Goal: Task Accomplishment & Management: Use online tool/utility

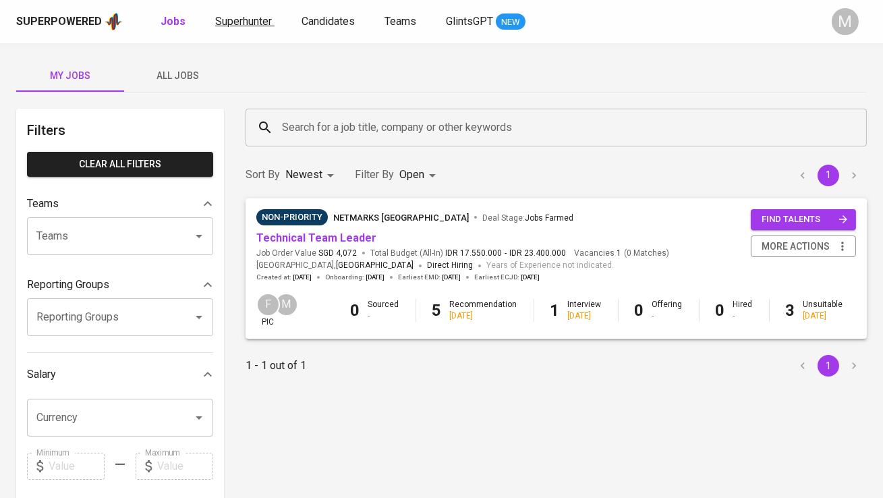
click at [229, 16] on span "Superhunter" at bounding box center [243, 21] width 57 height 13
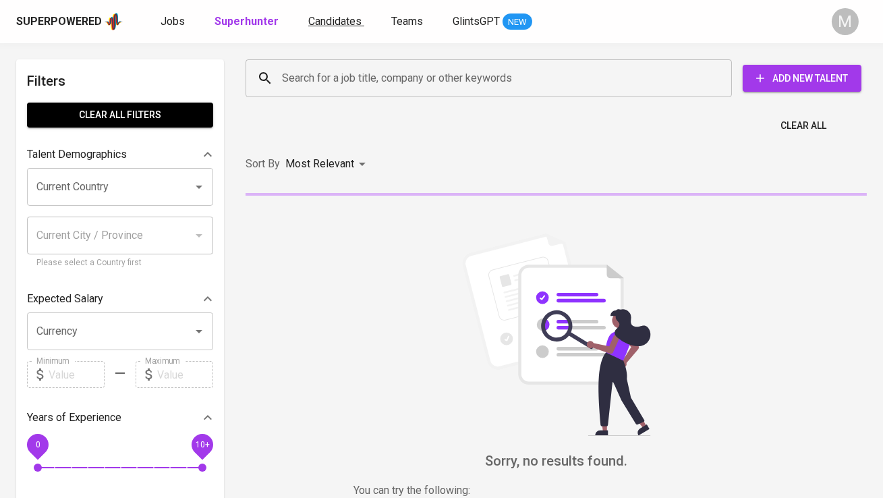
click at [317, 22] on span "Candidates" at bounding box center [334, 21] width 53 height 13
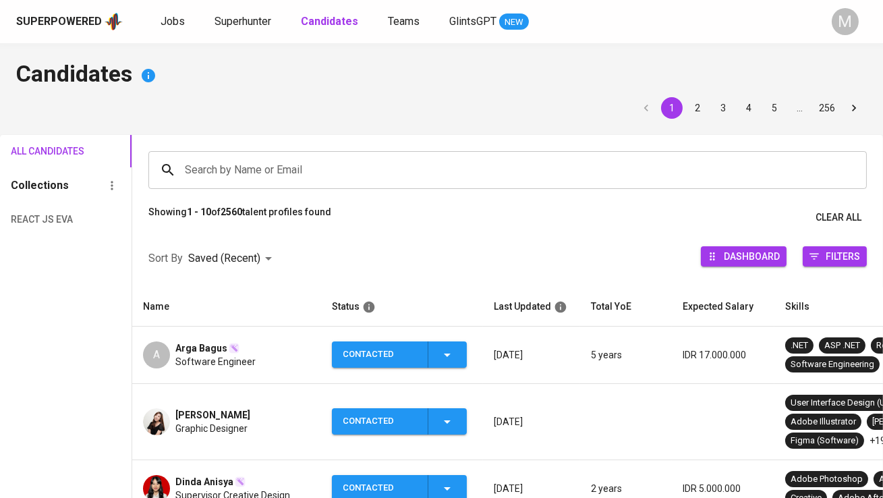
click at [270, 169] on input "Search by Name or Email" at bounding box center [511, 170] width 659 height 26
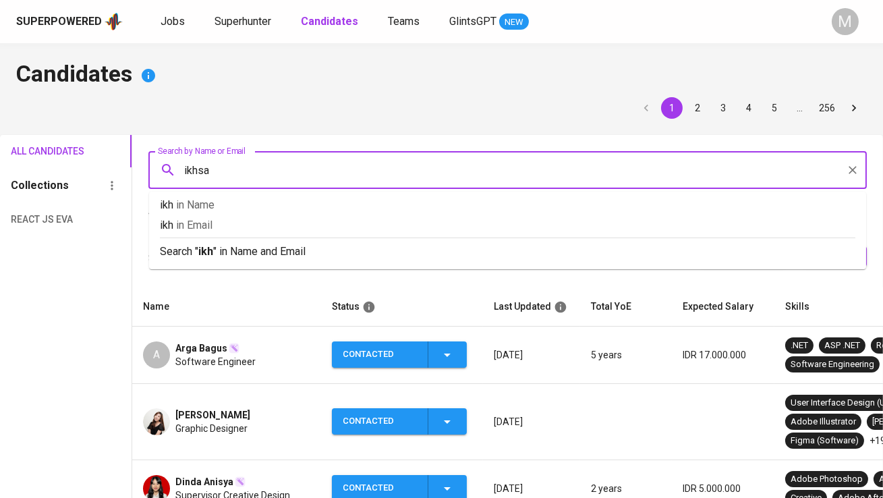
type input "ikhsan"
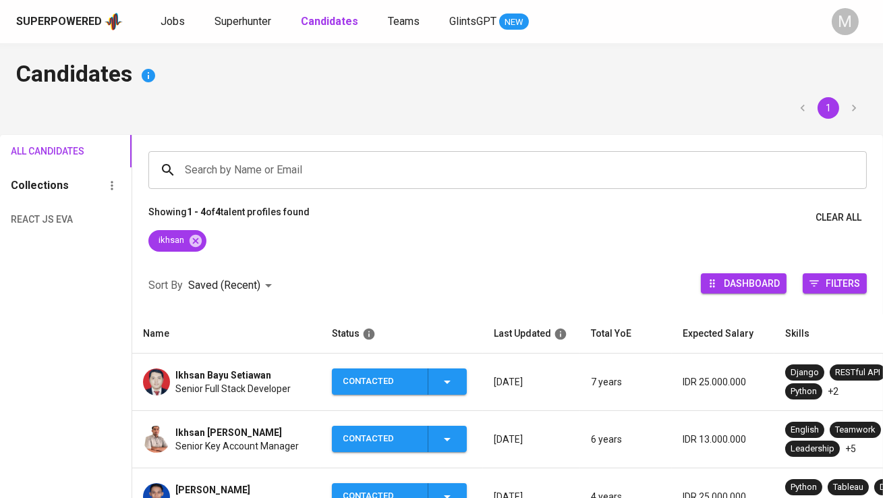
click at [241, 372] on span "Ikhsan Bayu Setiawan" at bounding box center [223, 374] width 96 height 13
click at [383, 381] on div "Contacted" at bounding box center [380, 381] width 74 height 26
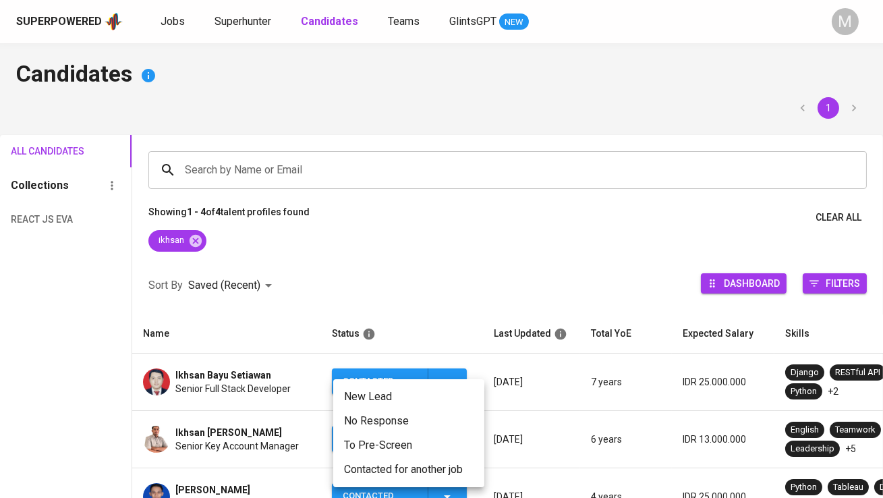
click at [403, 470] on li "Contacted for another job" at bounding box center [408, 470] width 151 height 24
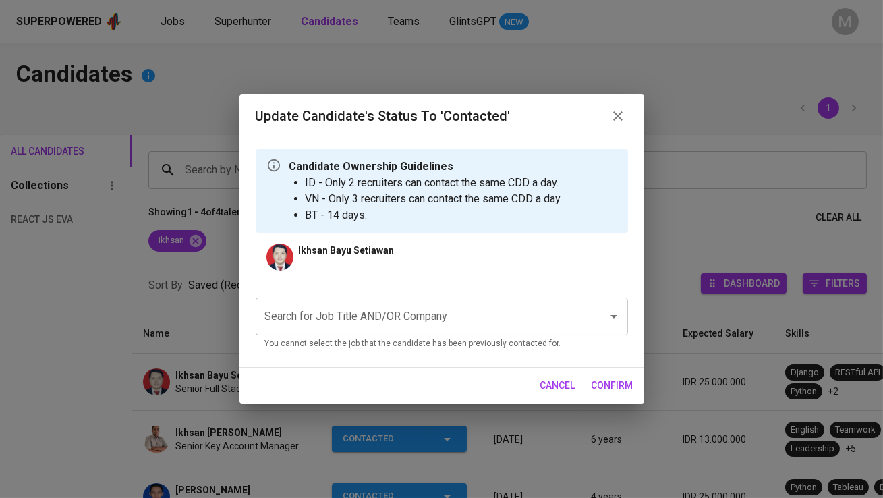
click at [440, 325] on input "Search for Job Title AND/OR Company" at bounding box center [423, 317] width 323 height 26
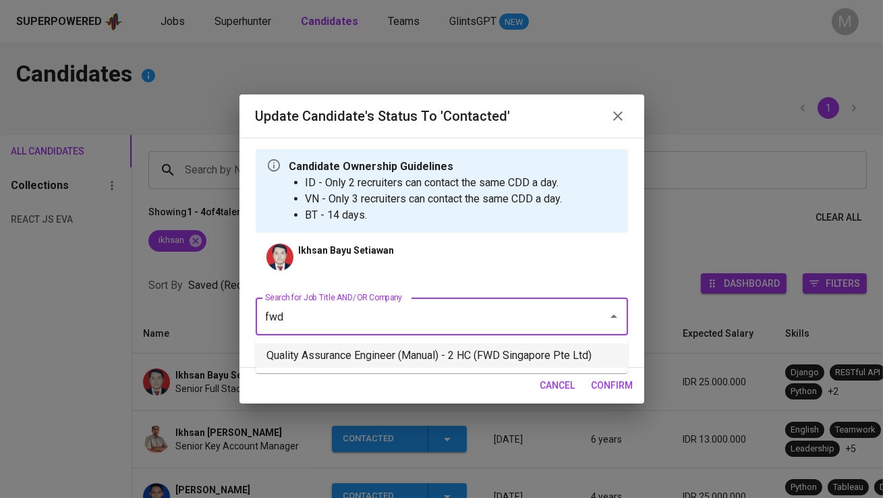
click at [430, 349] on li "Quality Assurance Engineer (Manual) - 2 HC (FWD Singapore Pte Ltd)" at bounding box center [442, 356] width 373 height 24
type input "fwd"
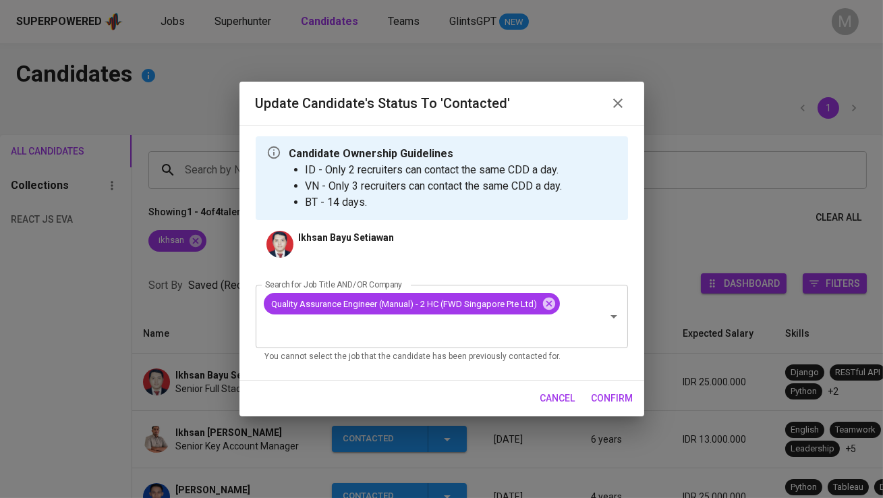
click at [613, 395] on span "confirm" at bounding box center [613, 398] width 42 height 17
